Goal: Navigation & Orientation: Find specific page/section

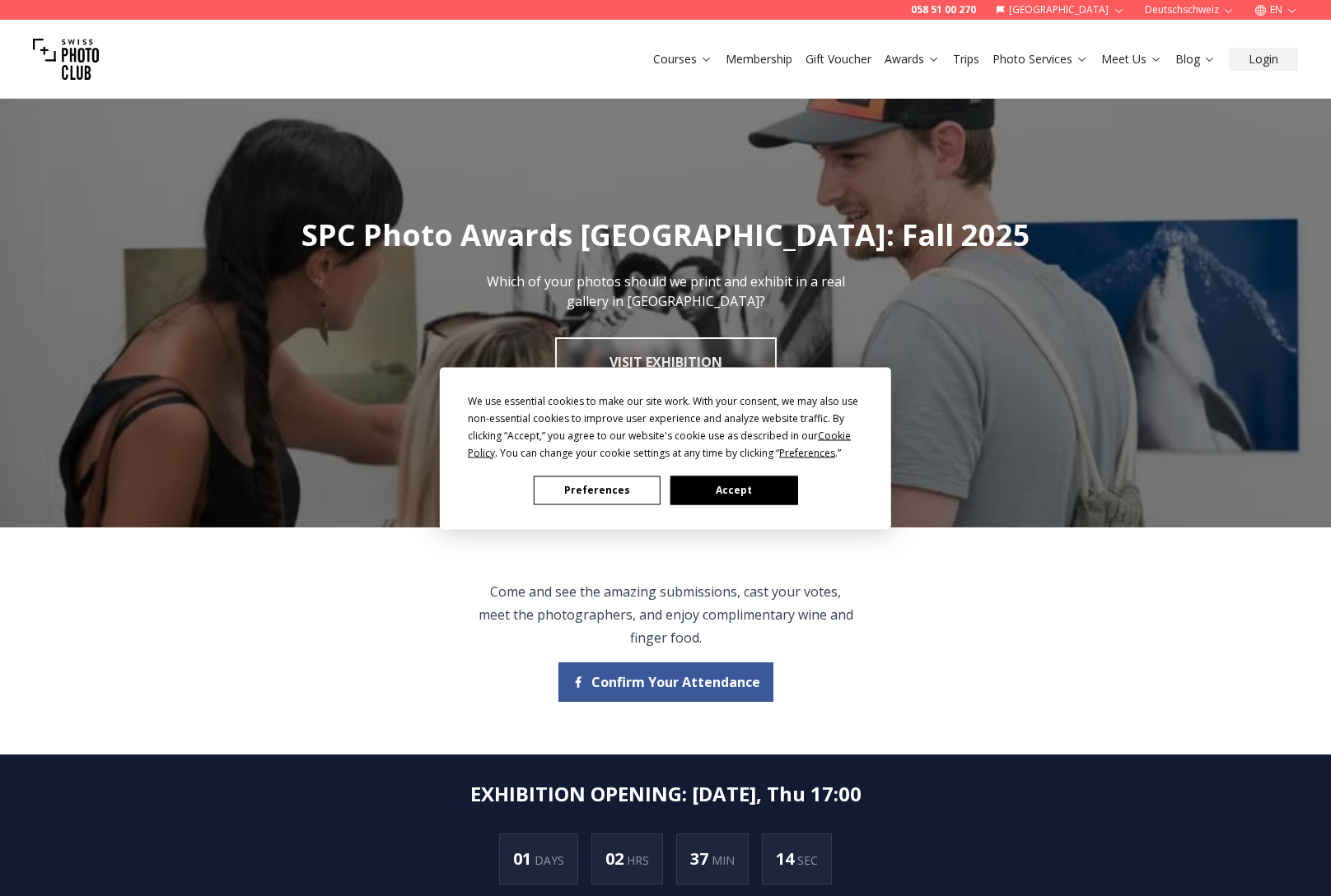
click at [791, 505] on div "We use essential cookies to make our site work. With your consent, we may also …" at bounding box center [665, 448] width 451 height 162
click at [773, 490] on button "Accept" at bounding box center [733, 490] width 127 height 29
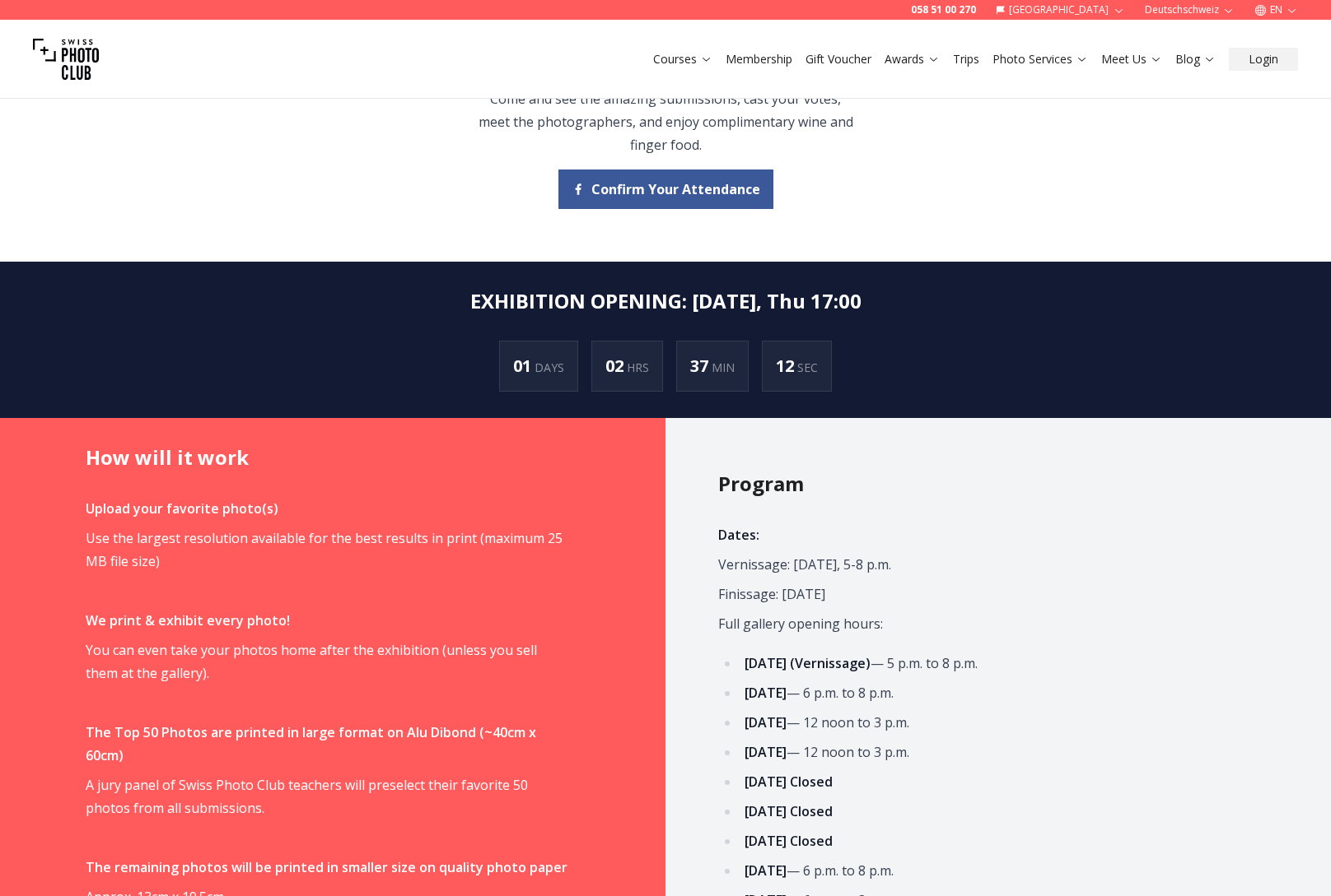
scroll to position [494, 0]
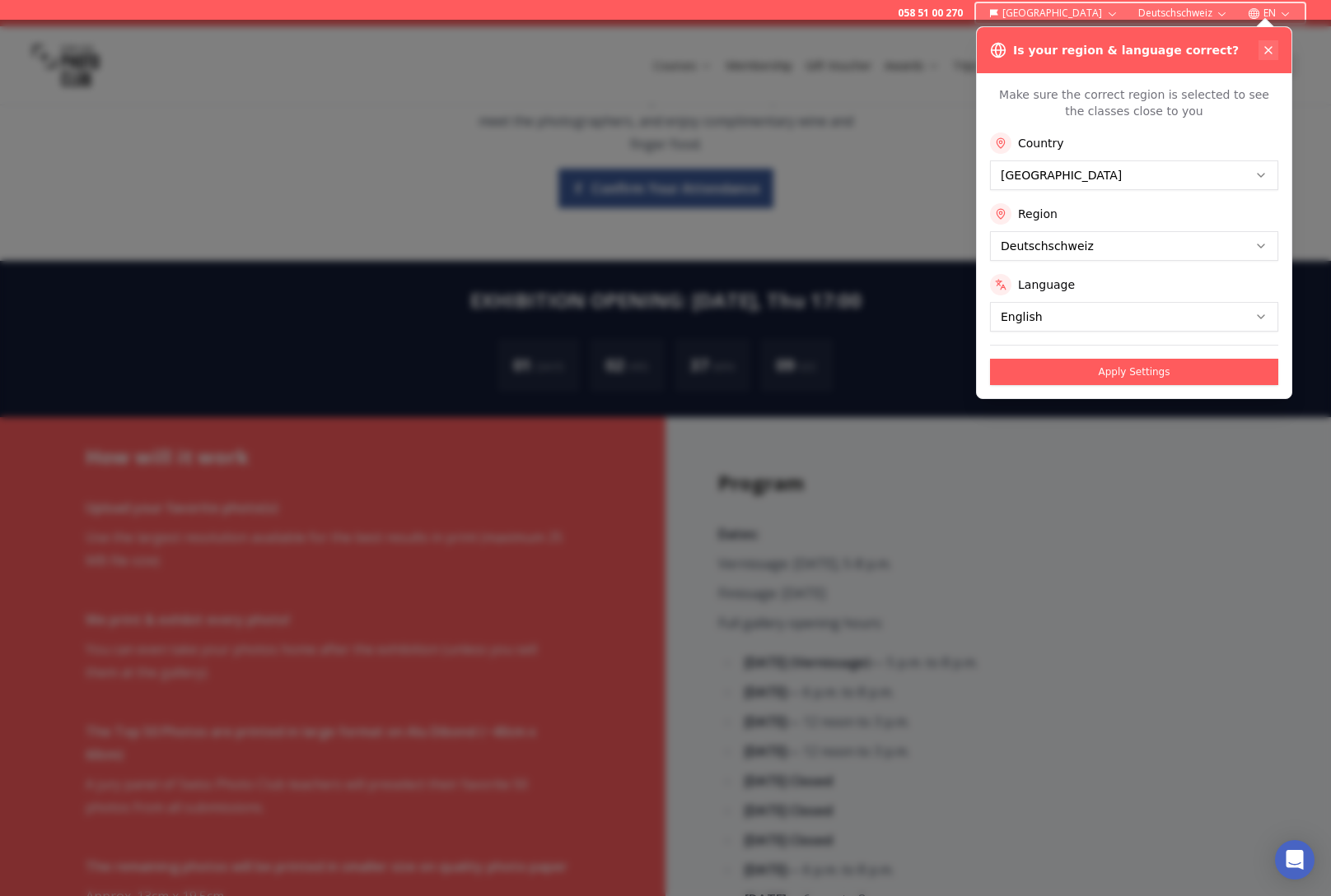
click at [1271, 56] on icon at bounding box center [1268, 50] width 13 height 13
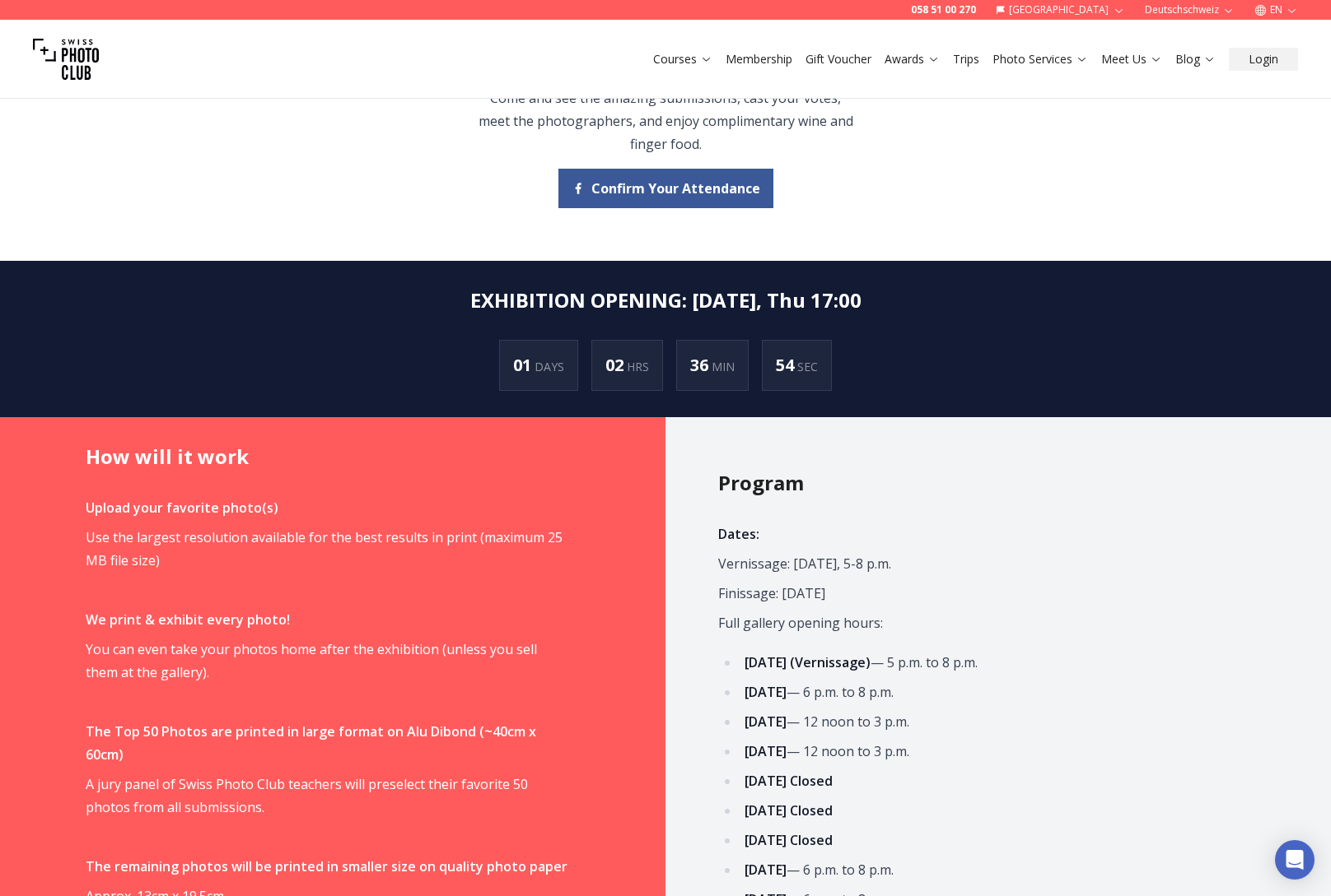
click at [771, 63] on link "Membership" at bounding box center [759, 59] width 66 height 17
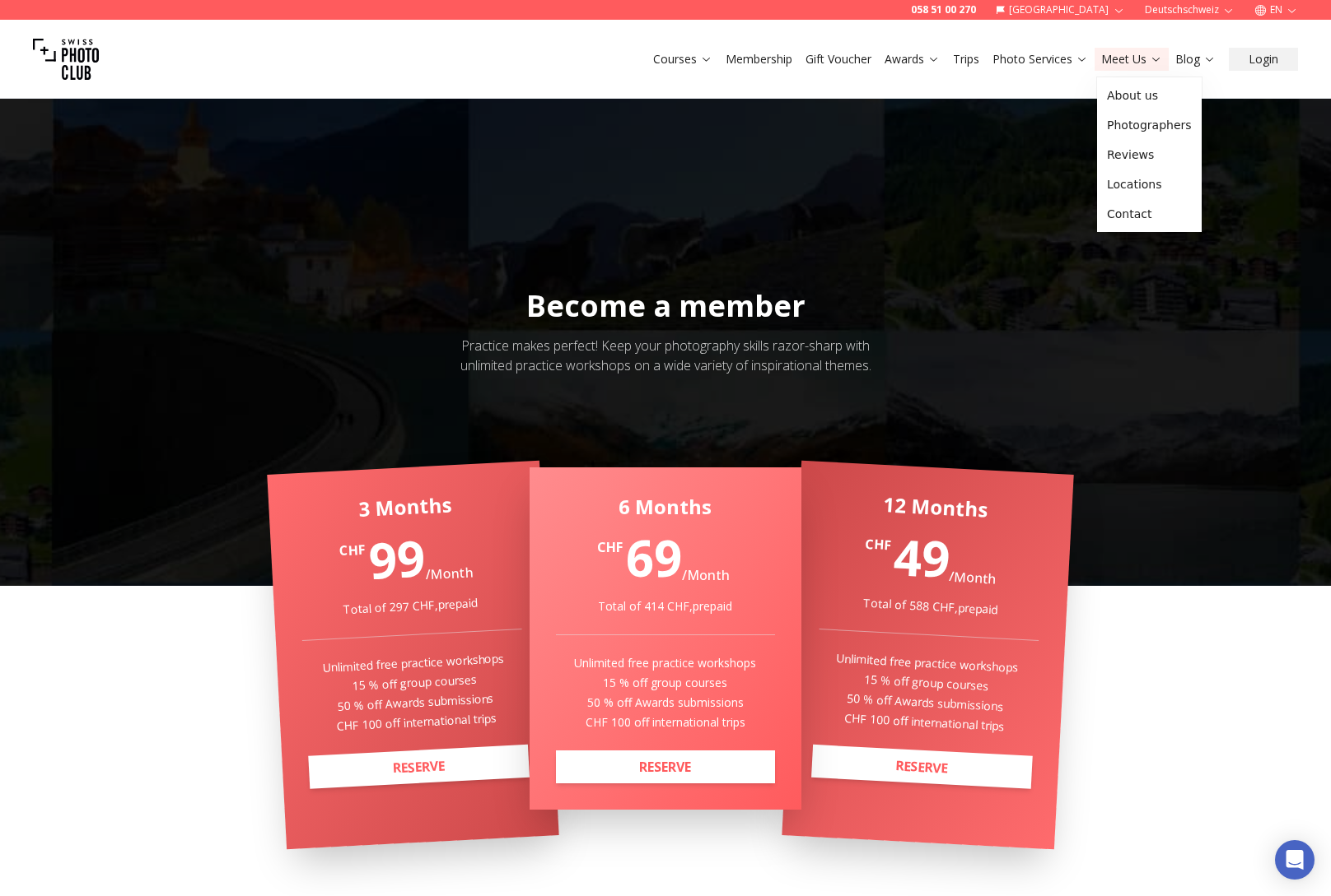
click at [1118, 59] on link "Meet Us" at bounding box center [1131, 59] width 61 height 17
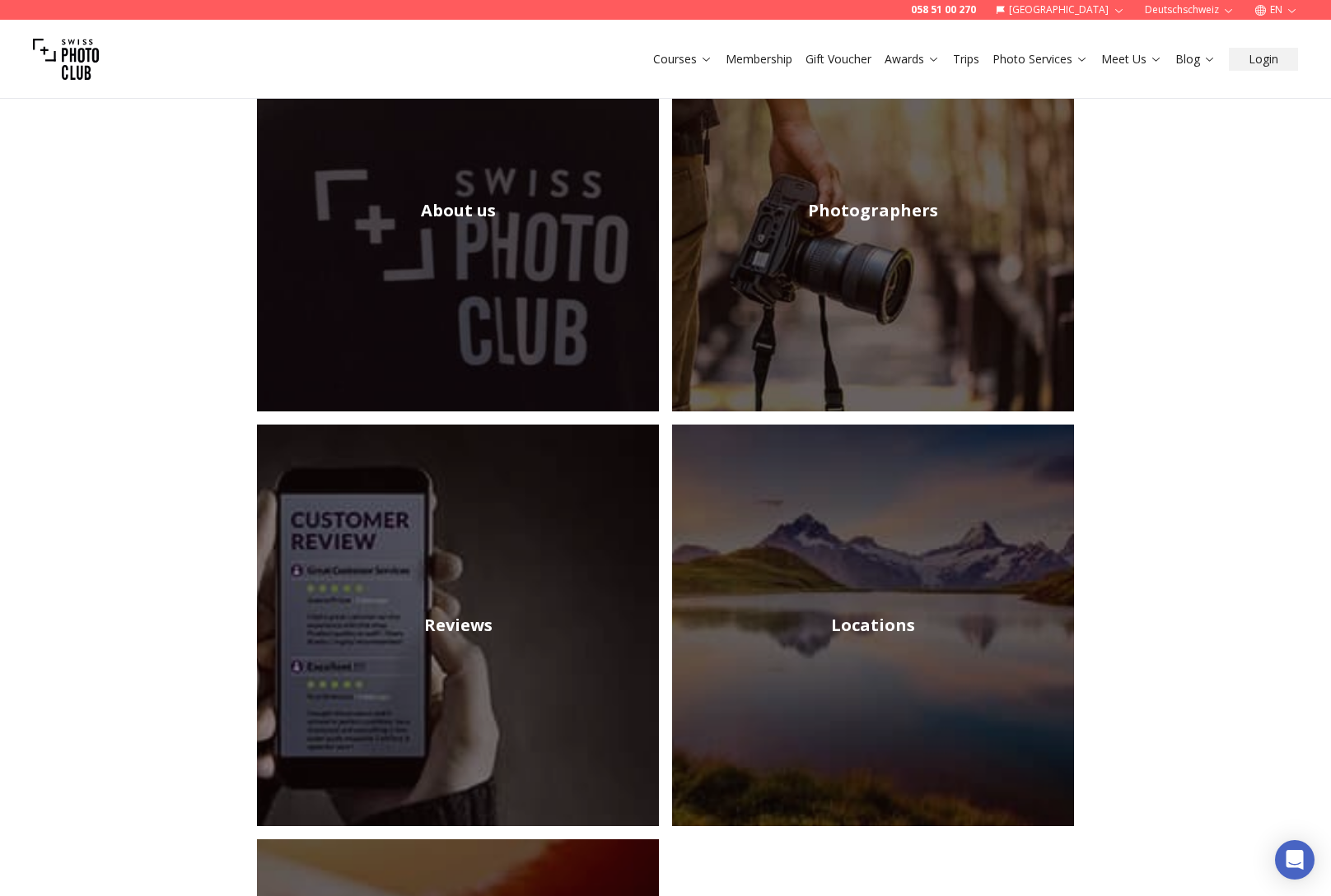
scroll to position [329, 0]
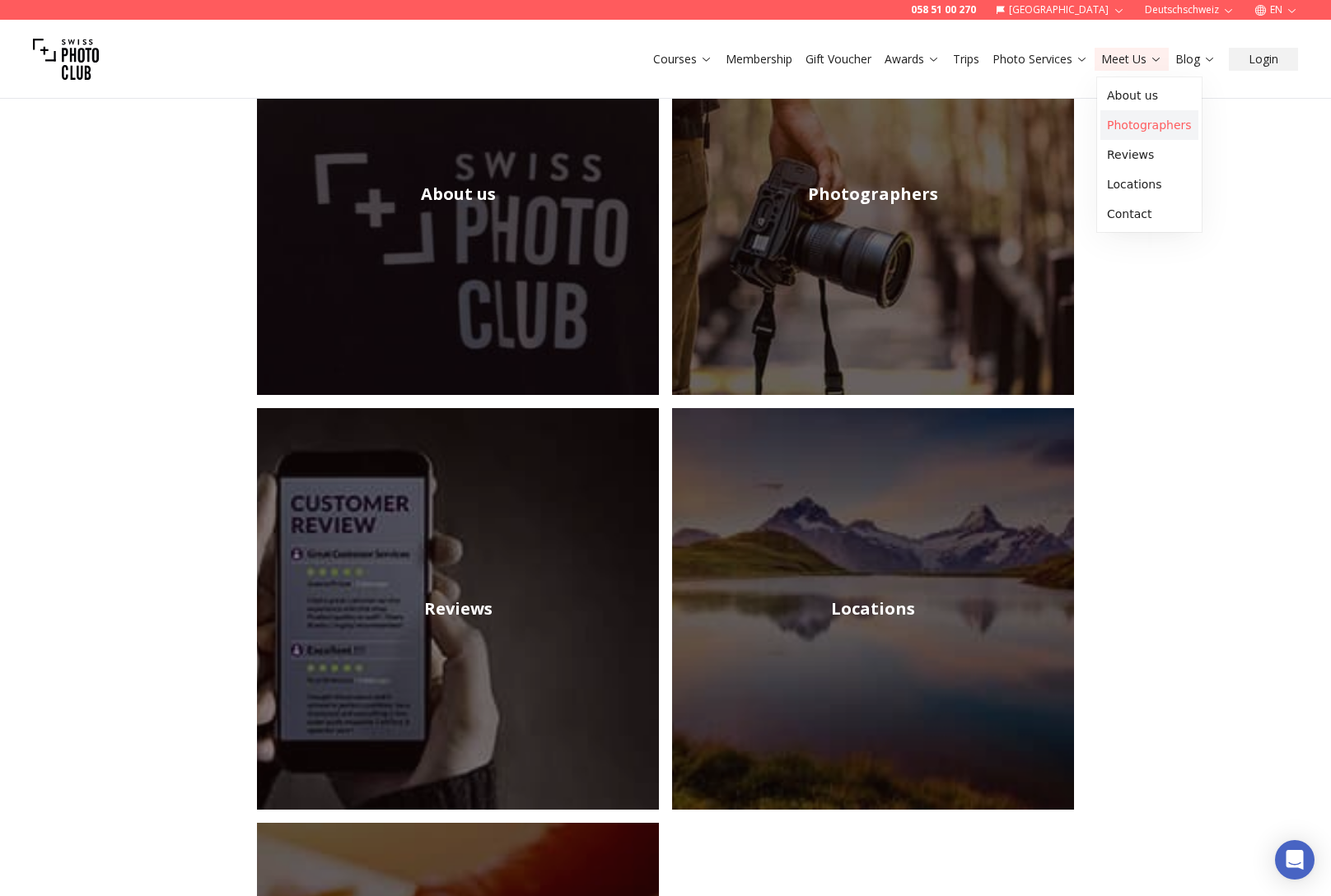
click at [1156, 122] on link "Photographers" at bounding box center [1149, 125] width 98 height 29
